Goal: Information Seeking & Learning: Learn about a topic

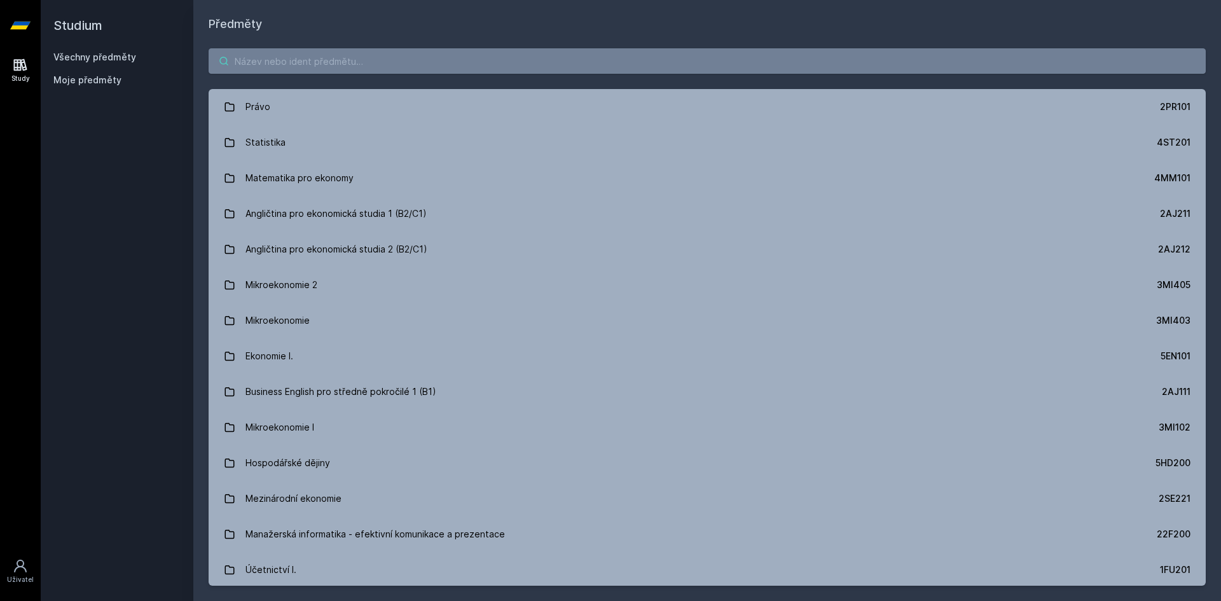
click at [318, 60] on input "search" at bounding box center [707, 60] width 997 height 25
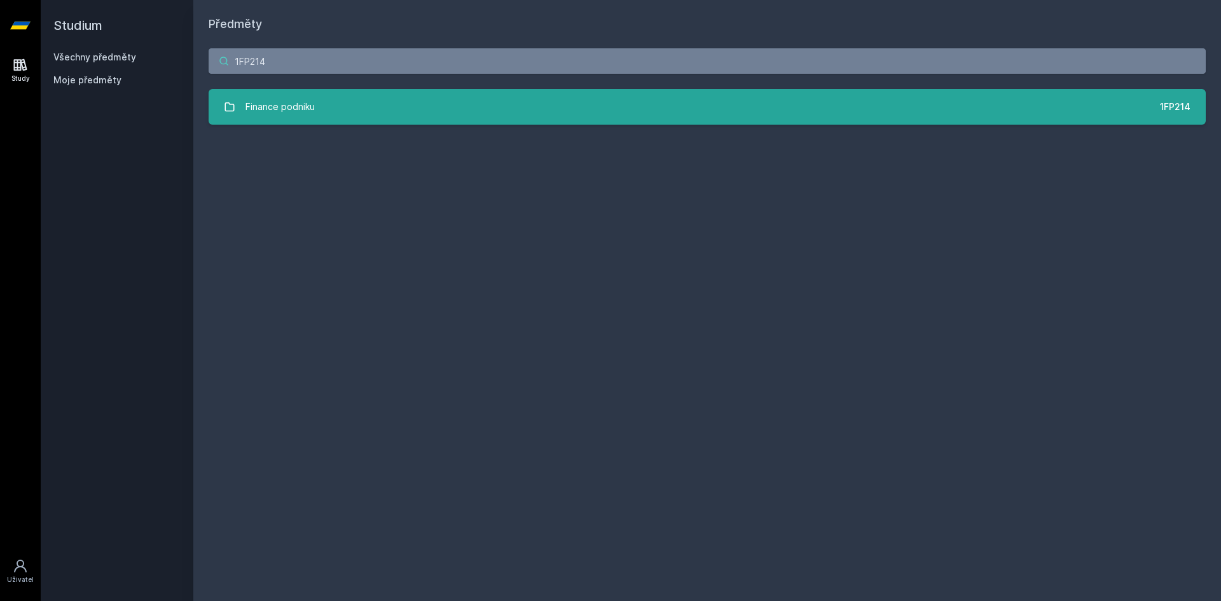
type input "1FP214"
click at [355, 110] on link "Finance podniku 1FP214" at bounding box center [707, 107] width 997 height 36
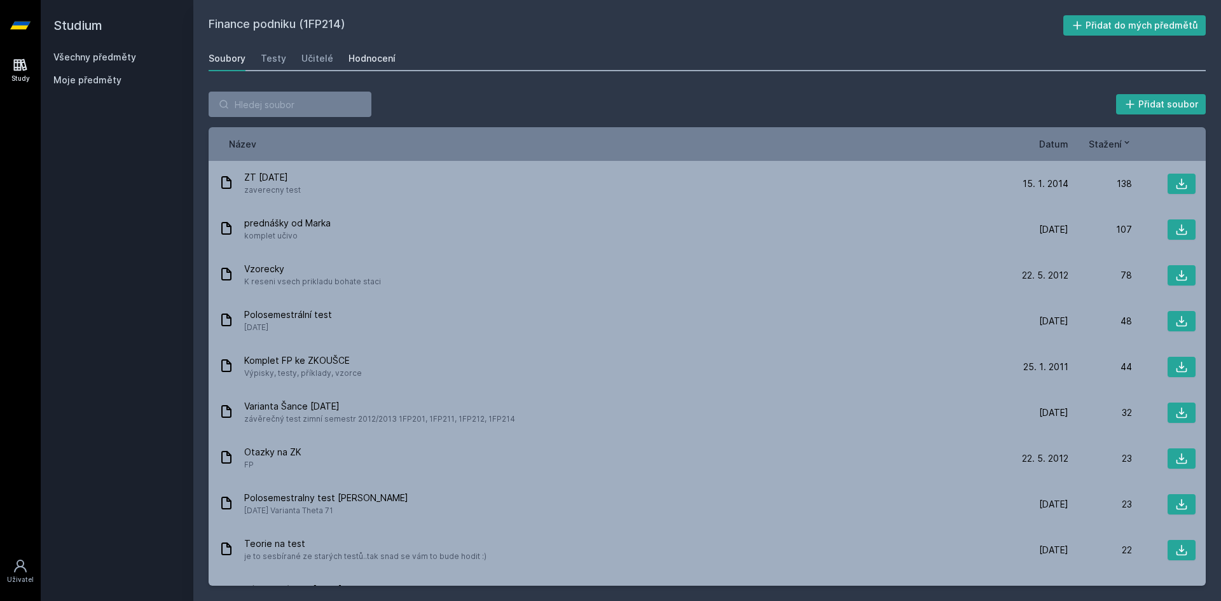
click at [369, 59] on div "Hodnocení" at bounding box center [371, 58] width 47 height 13
click at [332, 114] on input "search" at bounding box center [290, 104] width 163 height 25
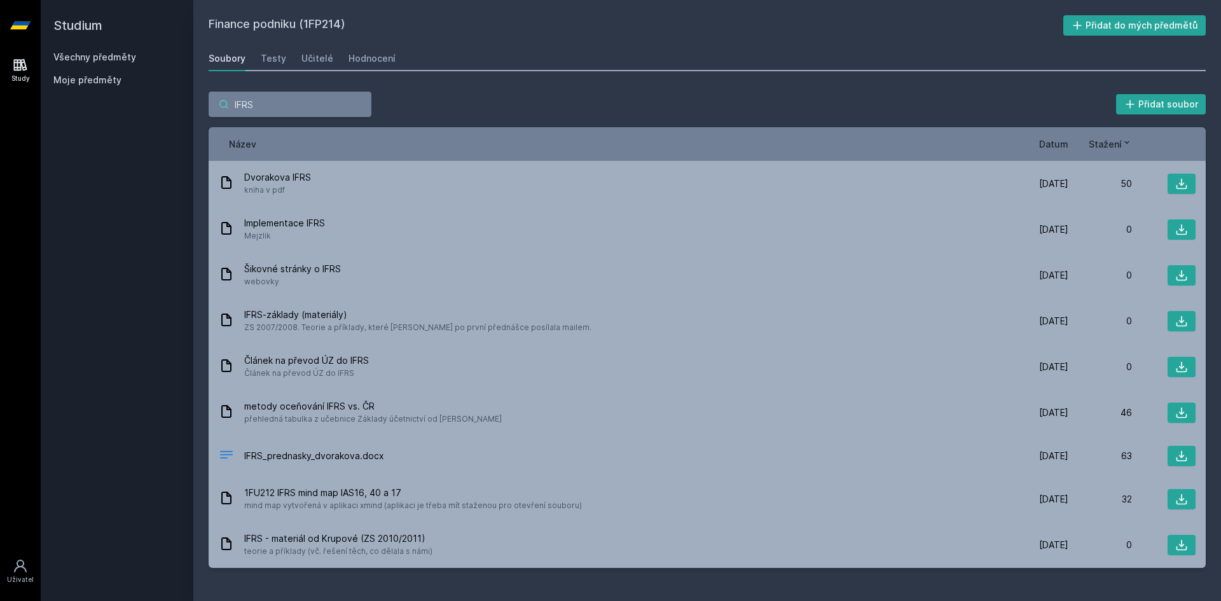
type input "IFRS"
click at [20, 67] on icon at bounding box center [20, 65] width 13 height 12
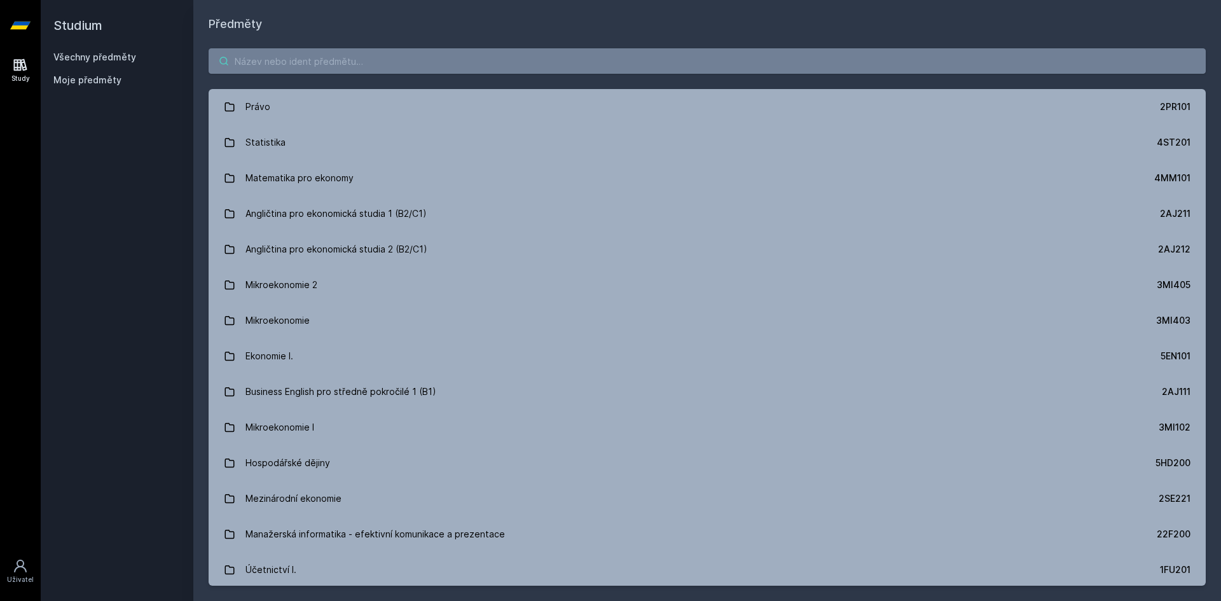
click at [343, 66] on input "search" at bounding box center [707, 60] width 997 height 25
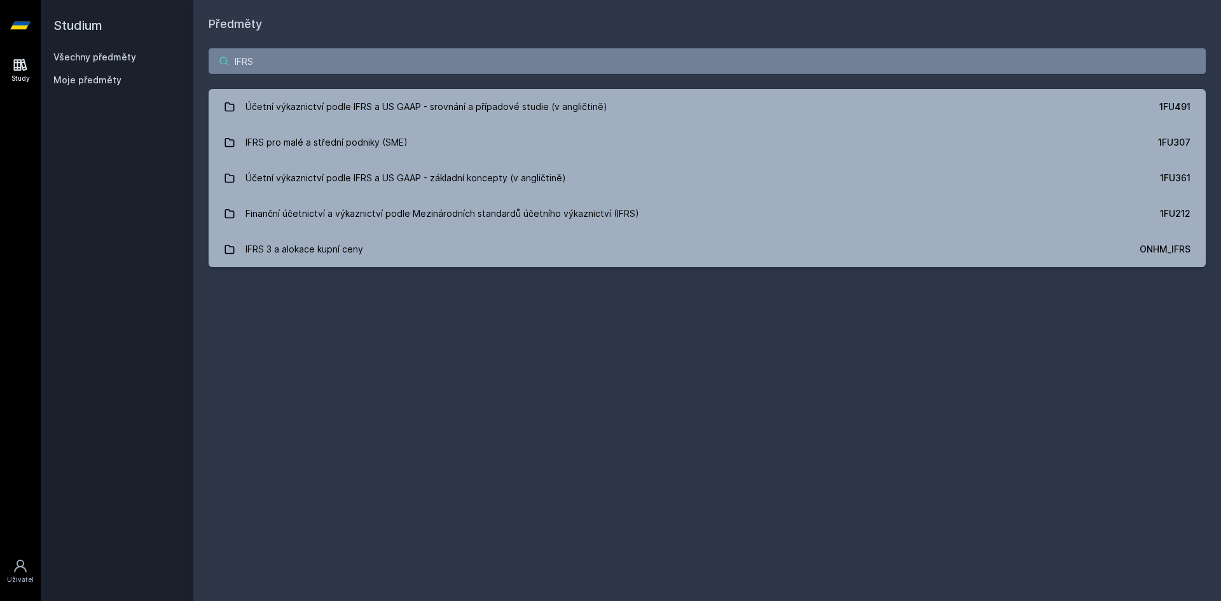
type input "IFRS"
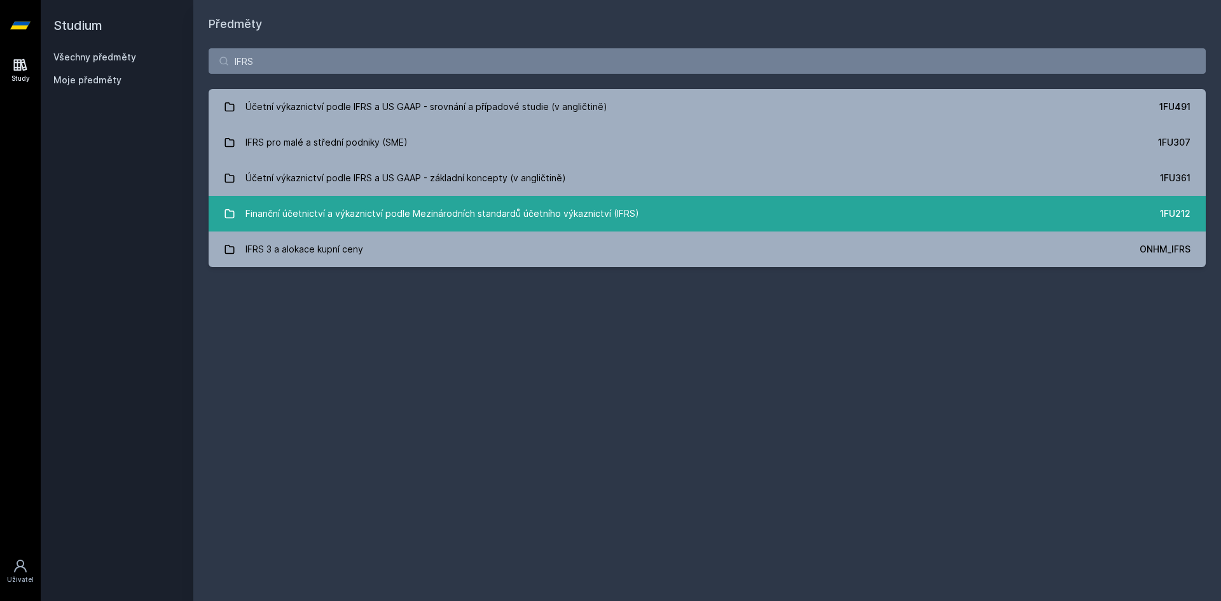
click at [380, 210] on div "Finanční účetnictví a výkaznictví podle Mezinárodních standardů účetního výkazn…" at bounding box center [442, 213] width 394 height 25
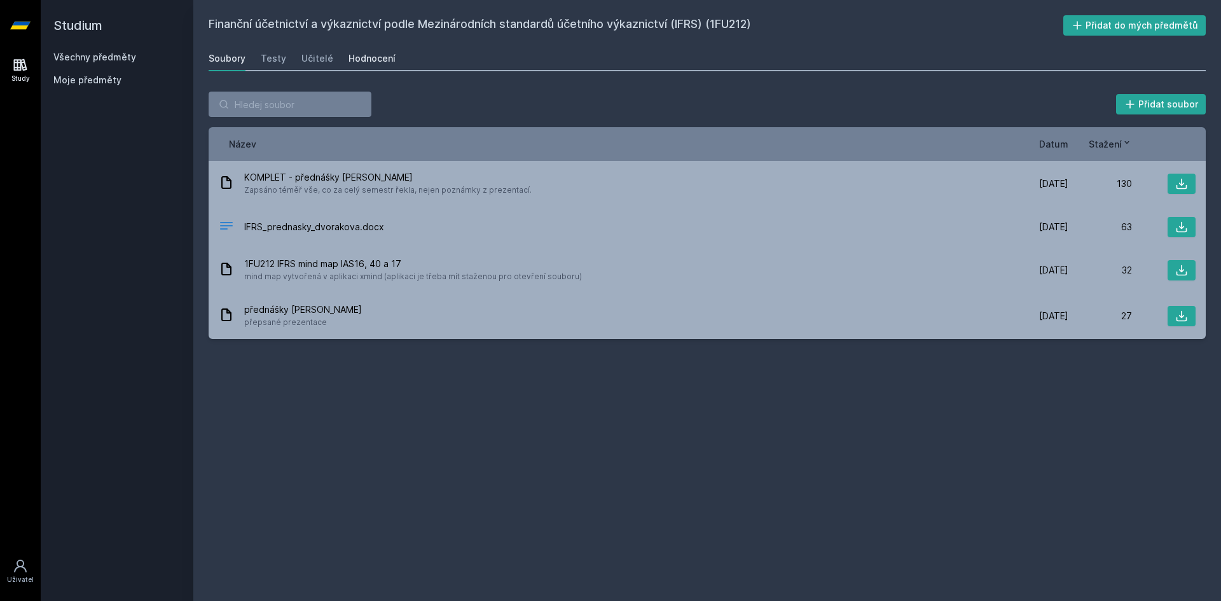
click at [368, 62] on div "Hodnocení" at bounding box center [371, 58] width 47 height 13
